Goal: Find specific page/section: Find specific page/section

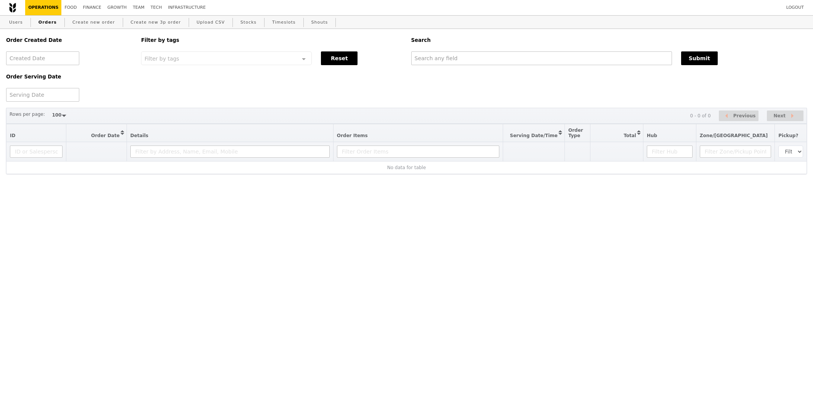
select select "100"
click at [17, 22] on link "Users" at bounding box center [16, 23] width 20 height 14
